Goal: Task Accomplishment & Management: Manage account settings

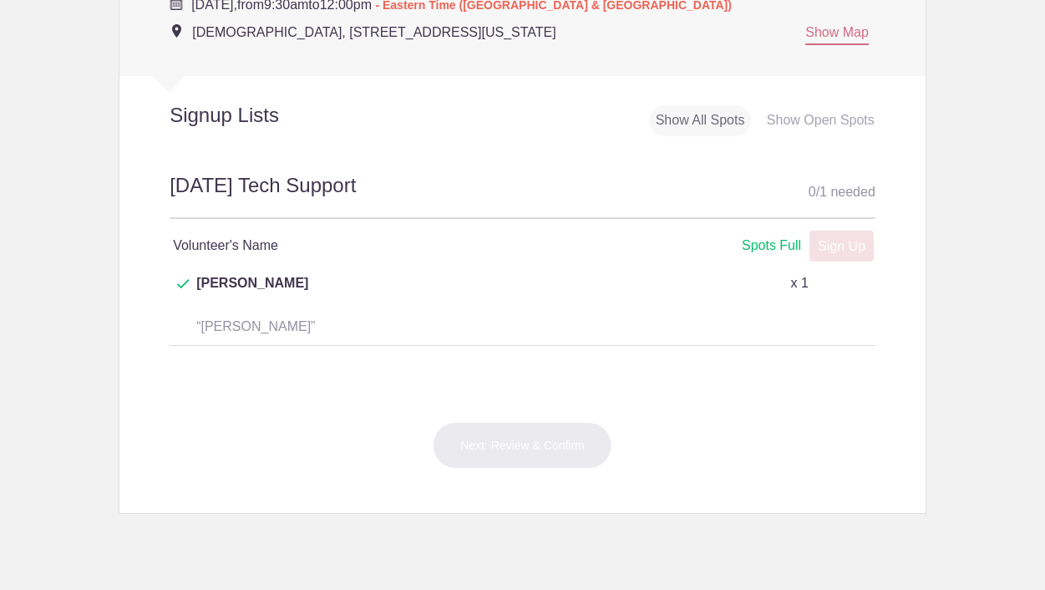
scroll to position [777, 0]
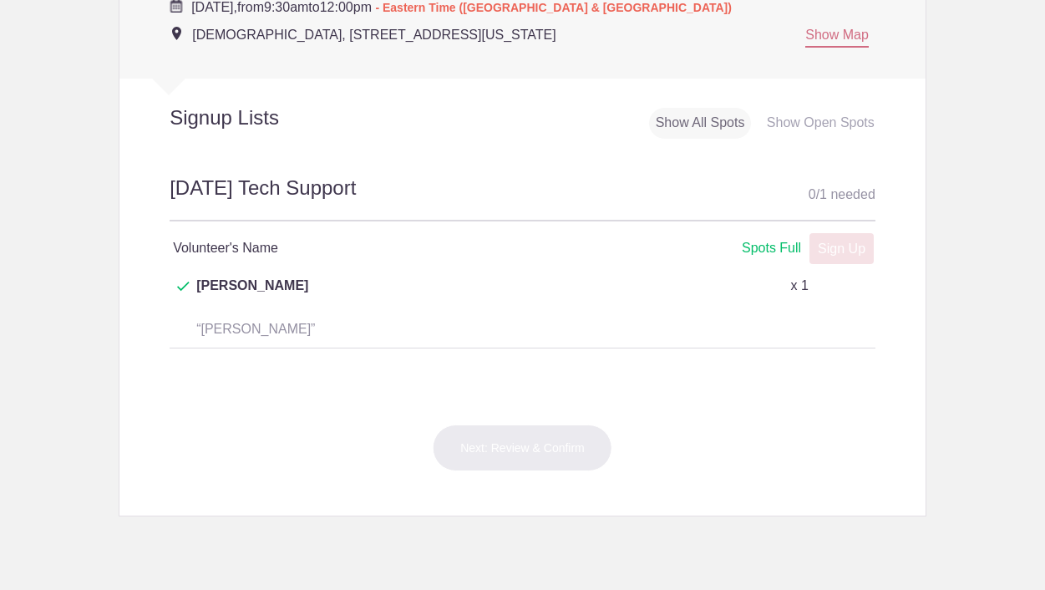
click at [786, 125] on div "Show Open Spots" at bounding box center [820, 123] width 121 height 31
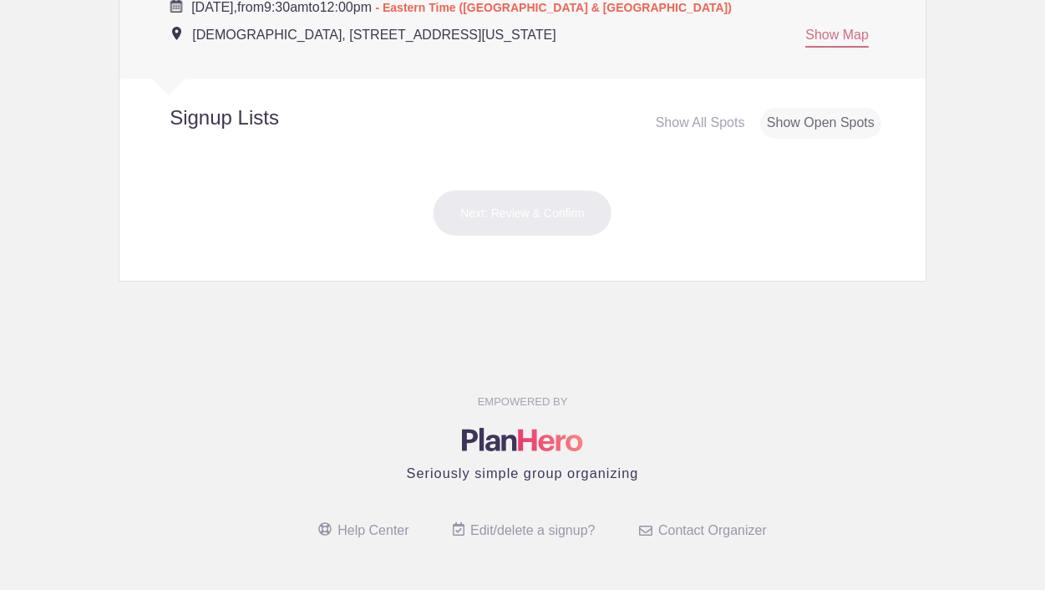
click at [711, 120] on div "Show All Spots" at bounding box center [700, 123] width 103 height 31
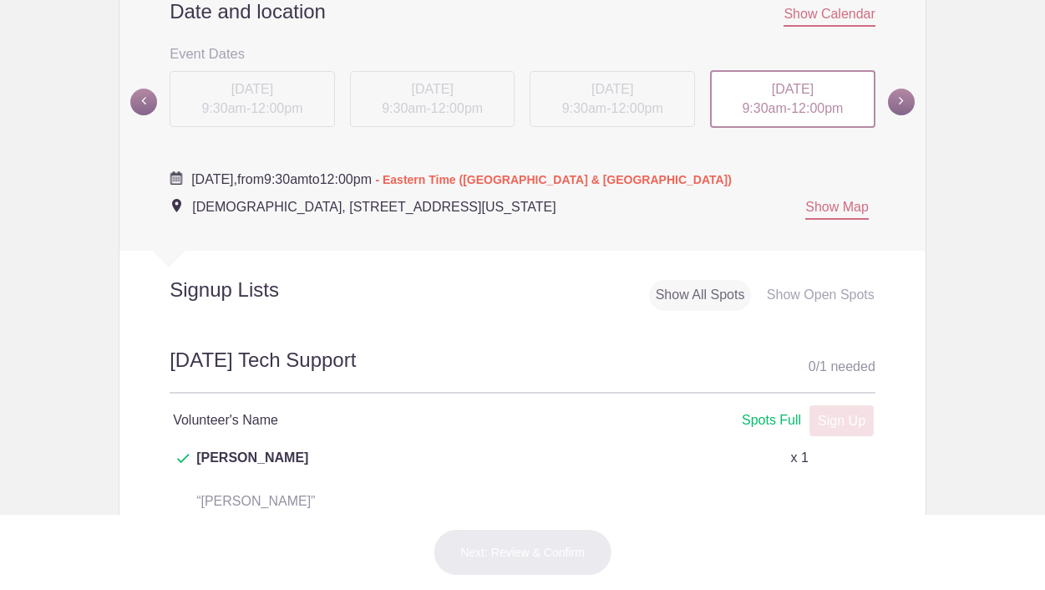
scroll to position [588, 0]
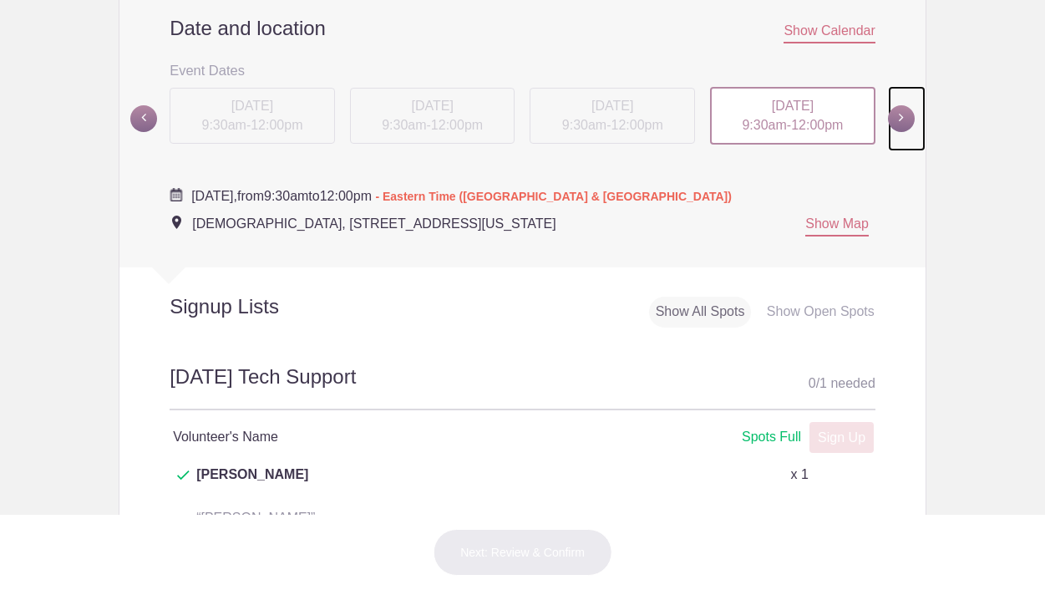
click at [900, 118] on span at bounding box center [901, 118] width 27 height 27
click at [274, 126] on span "12:00pm" at bounding box center [277, 124] width 52 height 14
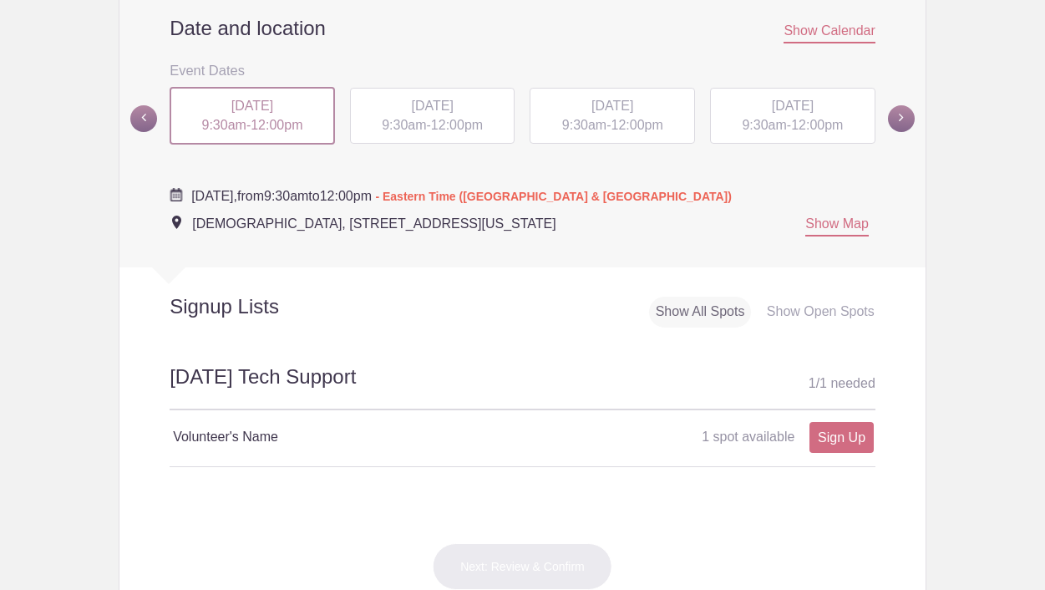
click at [439, 125] on span "12:00pm" at bounding box center [457, 125] width 52 height 14
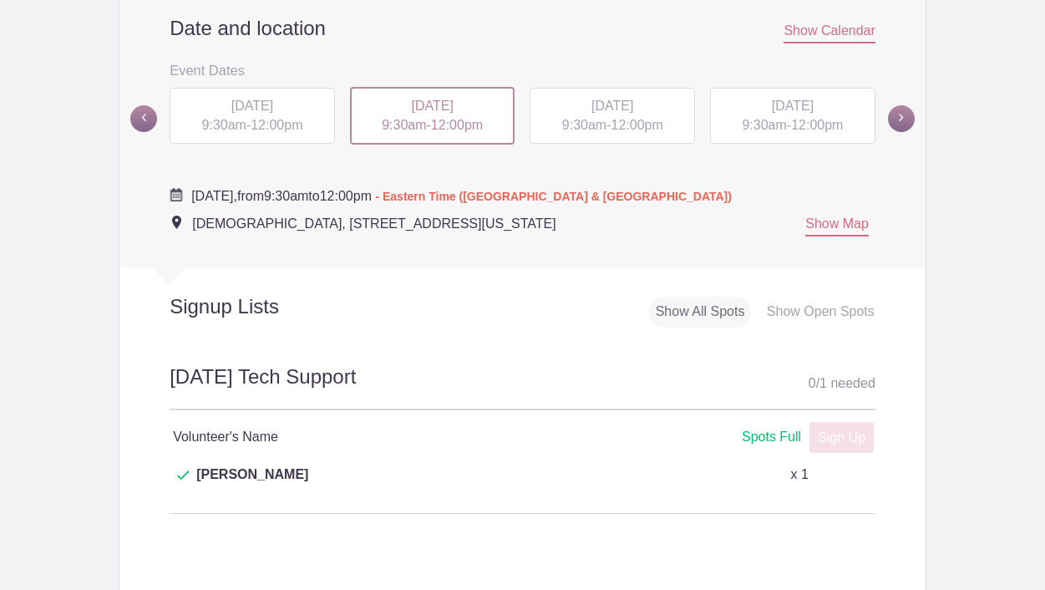
click at [630, 124] on span "12:00pm" at bounding box center [637, 125] width 52 height 14
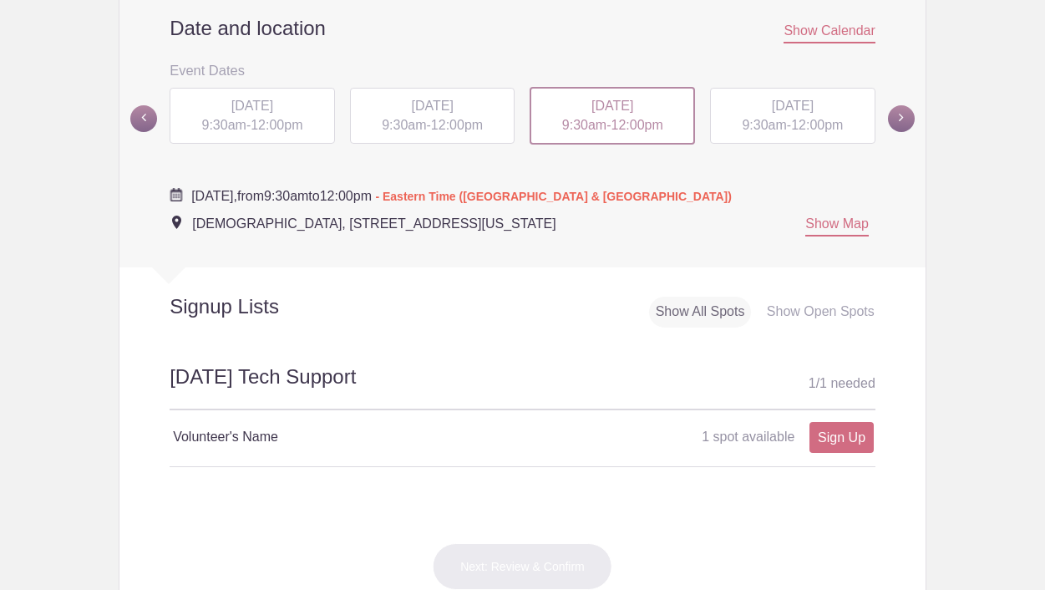
click at [760, 124] on span "9:30am" at bounding box center [764, 125] width 44 height 14
click at [891, 119] on span at bounding box center [901, 118] width 27 height 27
click at [284, 128] on span "12:00pm" at bounding box center [277, 124] width 52 height 14
click at [410, 119] on span "9:30am" at bounding box center [404, 125] width 44 height 14
click at [582, 129] on span "9:30am" at bounding box center [584, 125] width 44 height 14
